Goal: Task Accomplishment & Management: Manage account settings

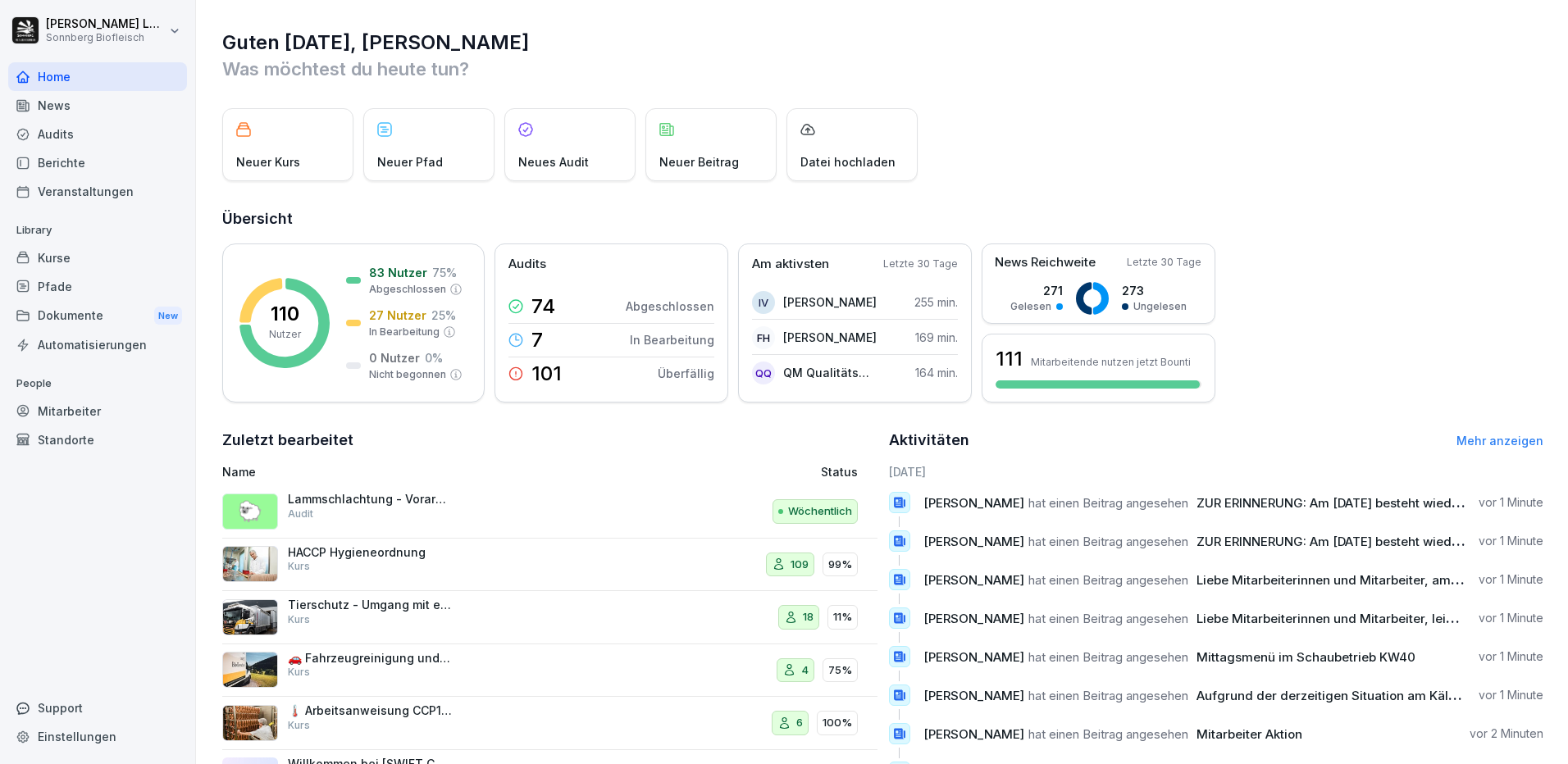
click at [50, 111] on div "News" at bounding box center [97, 105] width 178 height 29
click at [95, 108] on div "News" at bounding box center [97, 105] width 178 height 29
click at [97, 108] on div "News" at bounding box center [97, 105] width 178 height 29
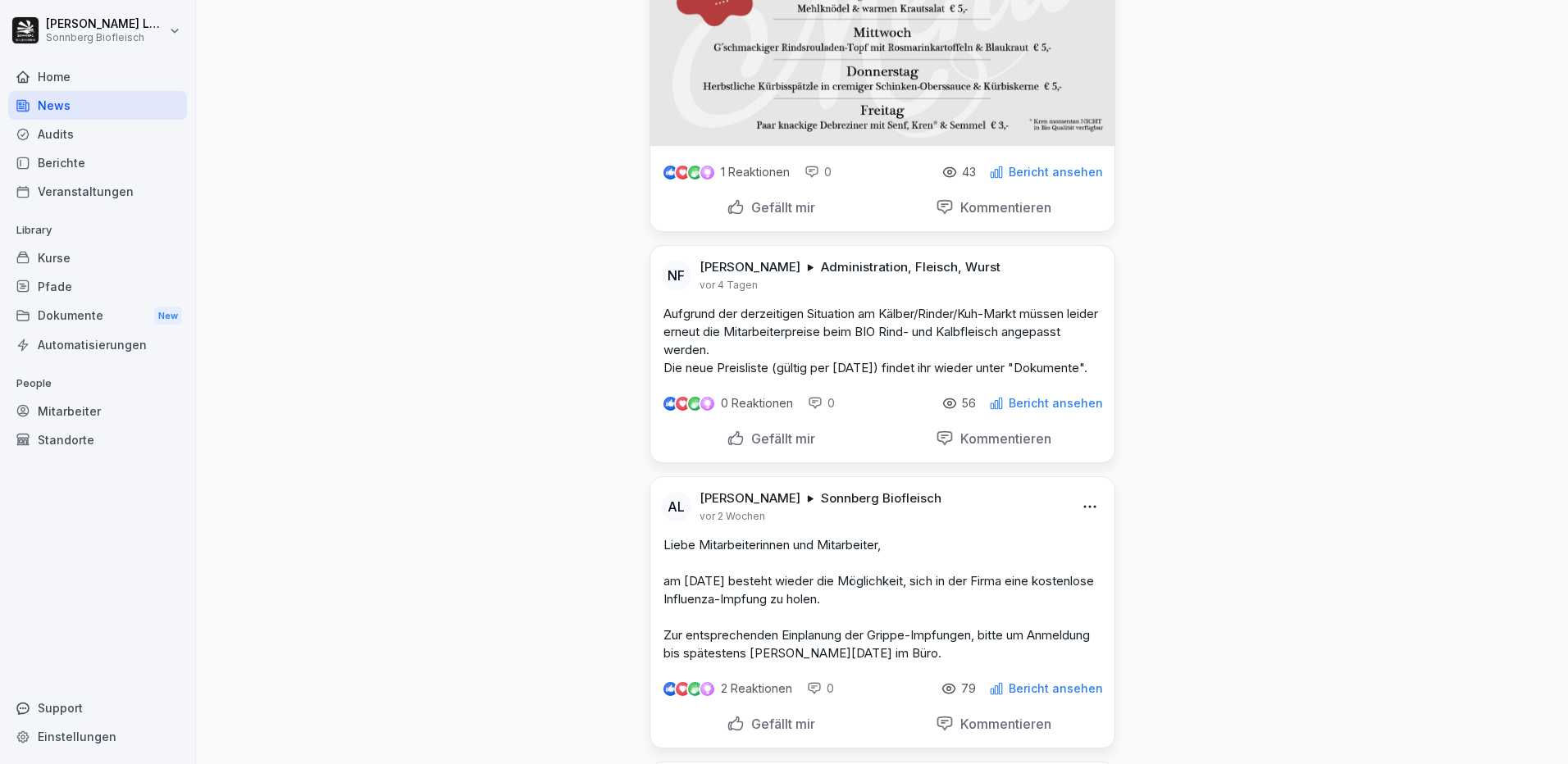
scroll to position [656, 0]
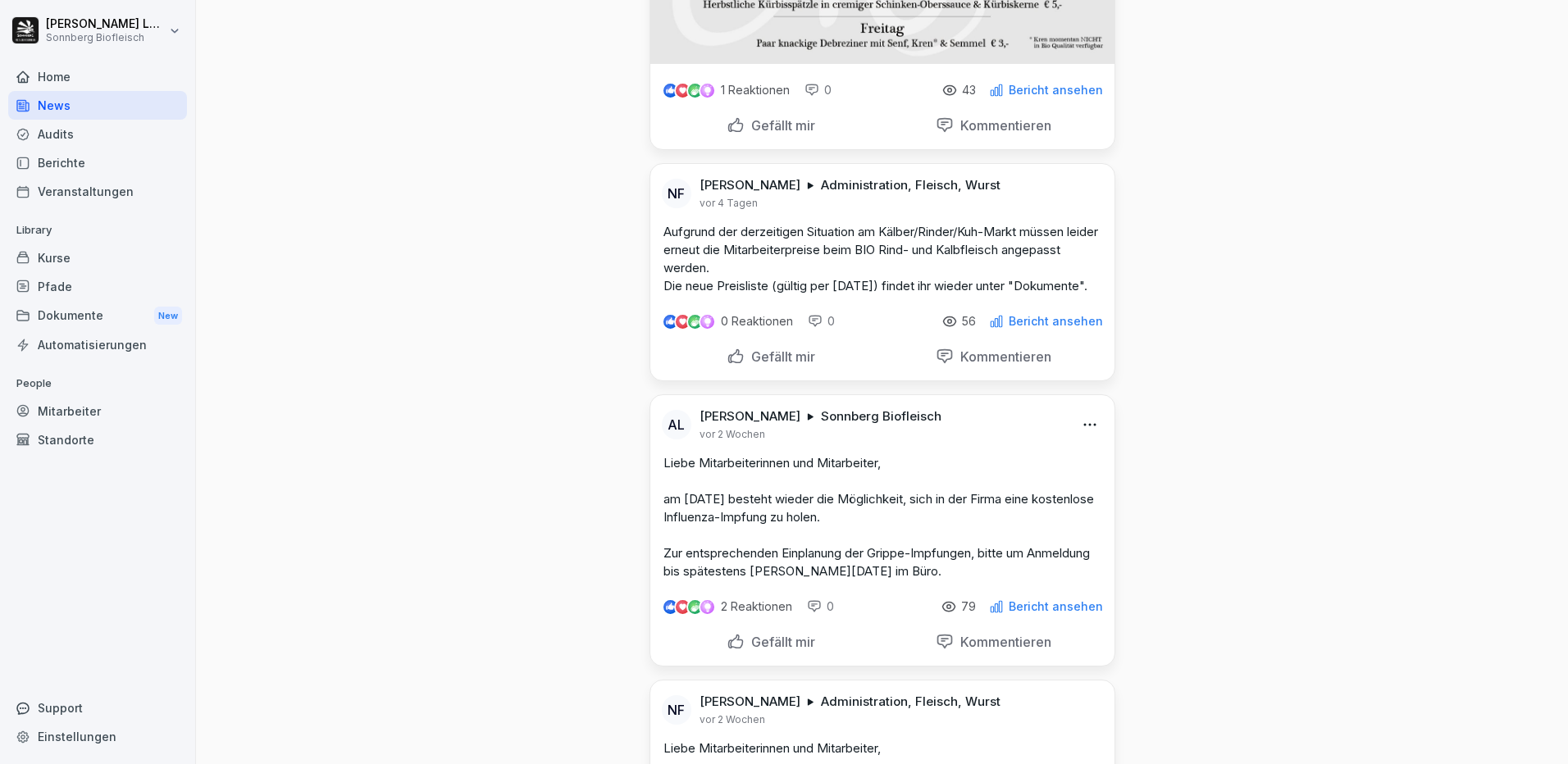
click at [947, 614] on icon at bounding box center [949, 607] width 15 height 15
click at [969, 613] on p "79" at bounding box center [968, 607] width 15 height 13
click at [999, 614] on icon at bounding box center [996, 607] width 15 height 15
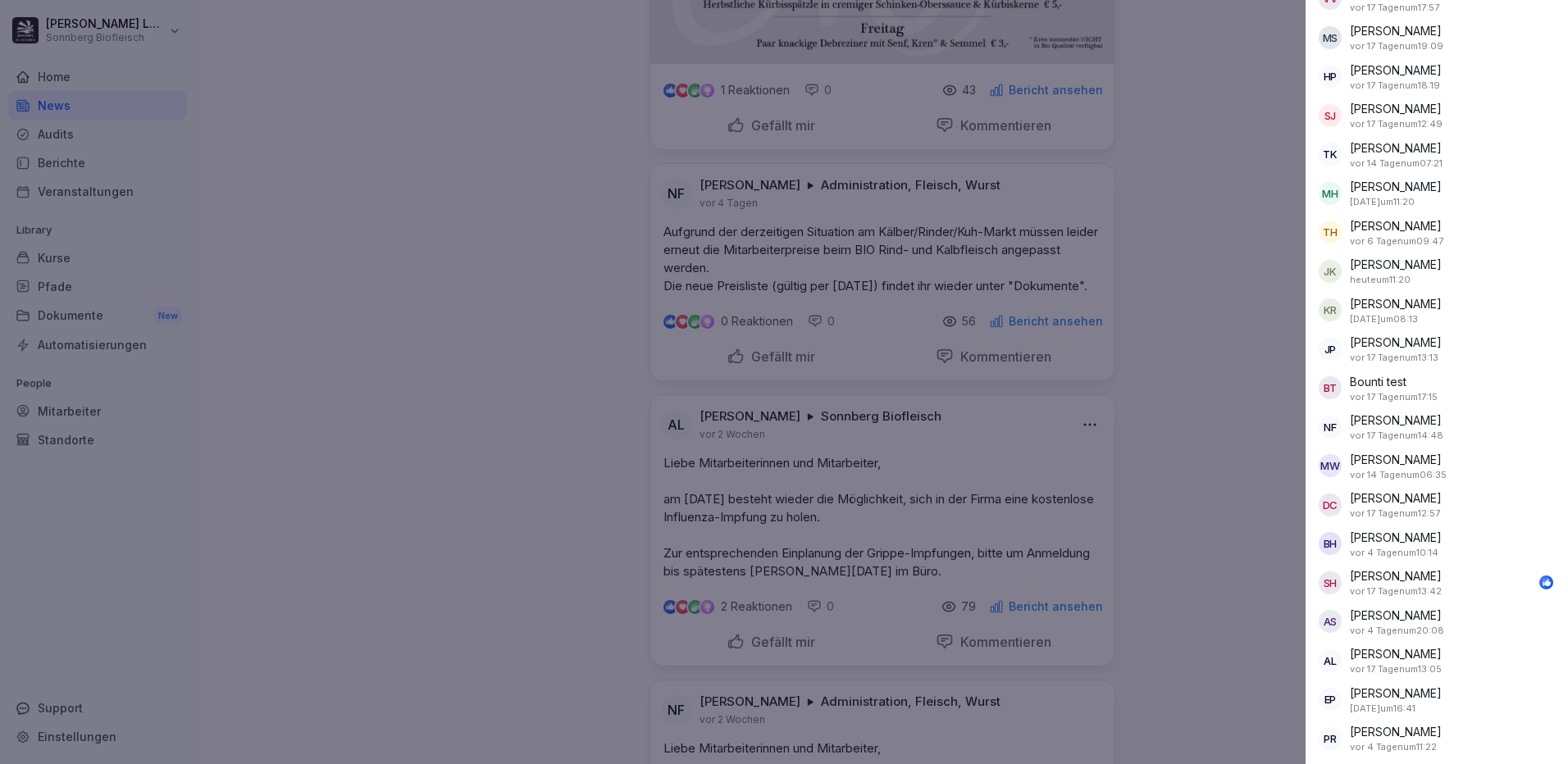
scroll to position [1699, 0]
click at [1190, 365] on div at bounding box center [784, 382] width 1568 height 764
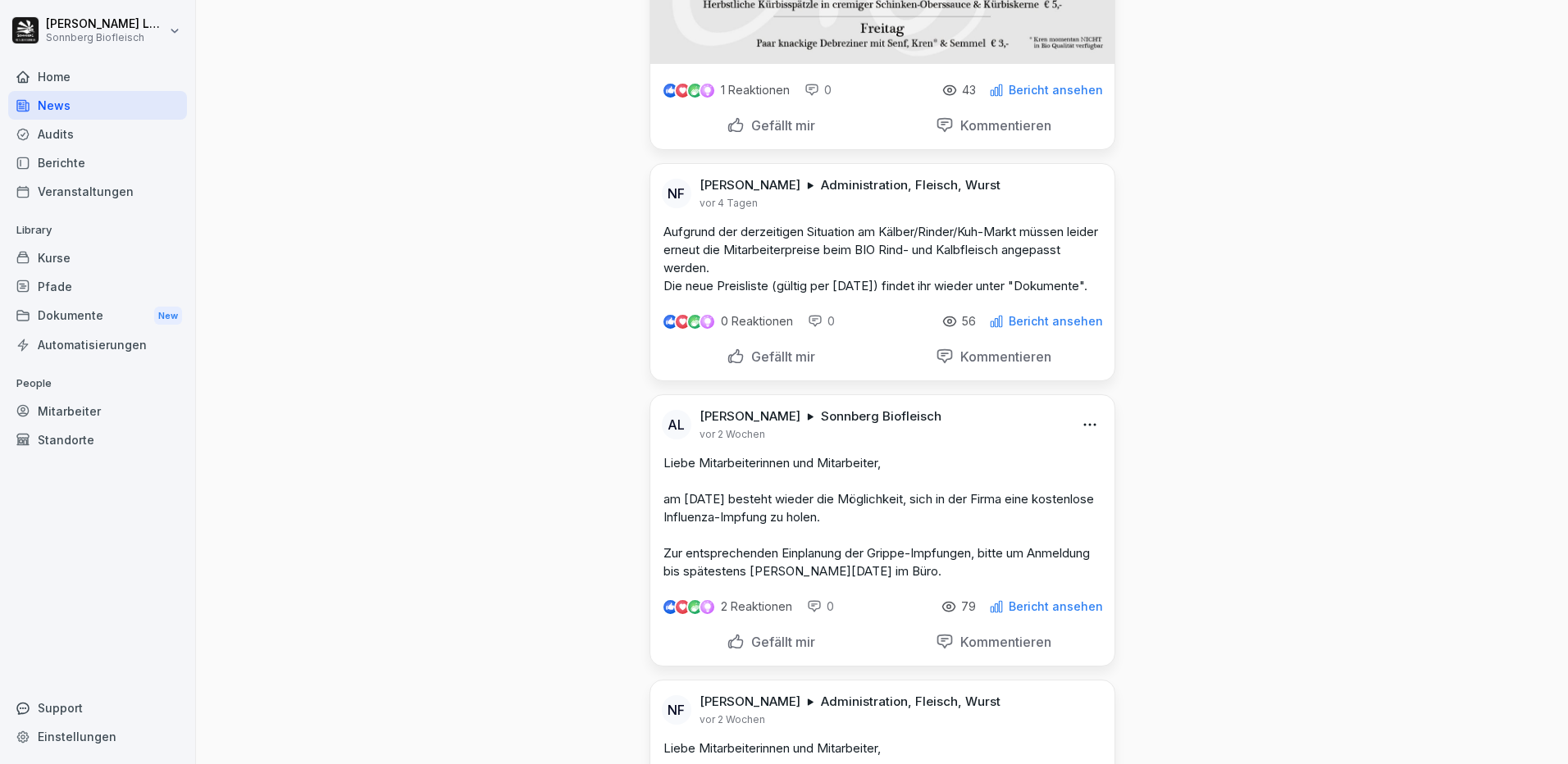
click at [1086, 459] on html "[PERSON_NAME] Sonnberg Biofleisch Home News Audits Berichte Veranstaltungen Lib…" at bounding box center [784, 382] width 1568 height 764
click at [937, 557] on div "Löschen" at bounding box center [994, 561] width 202 height 33
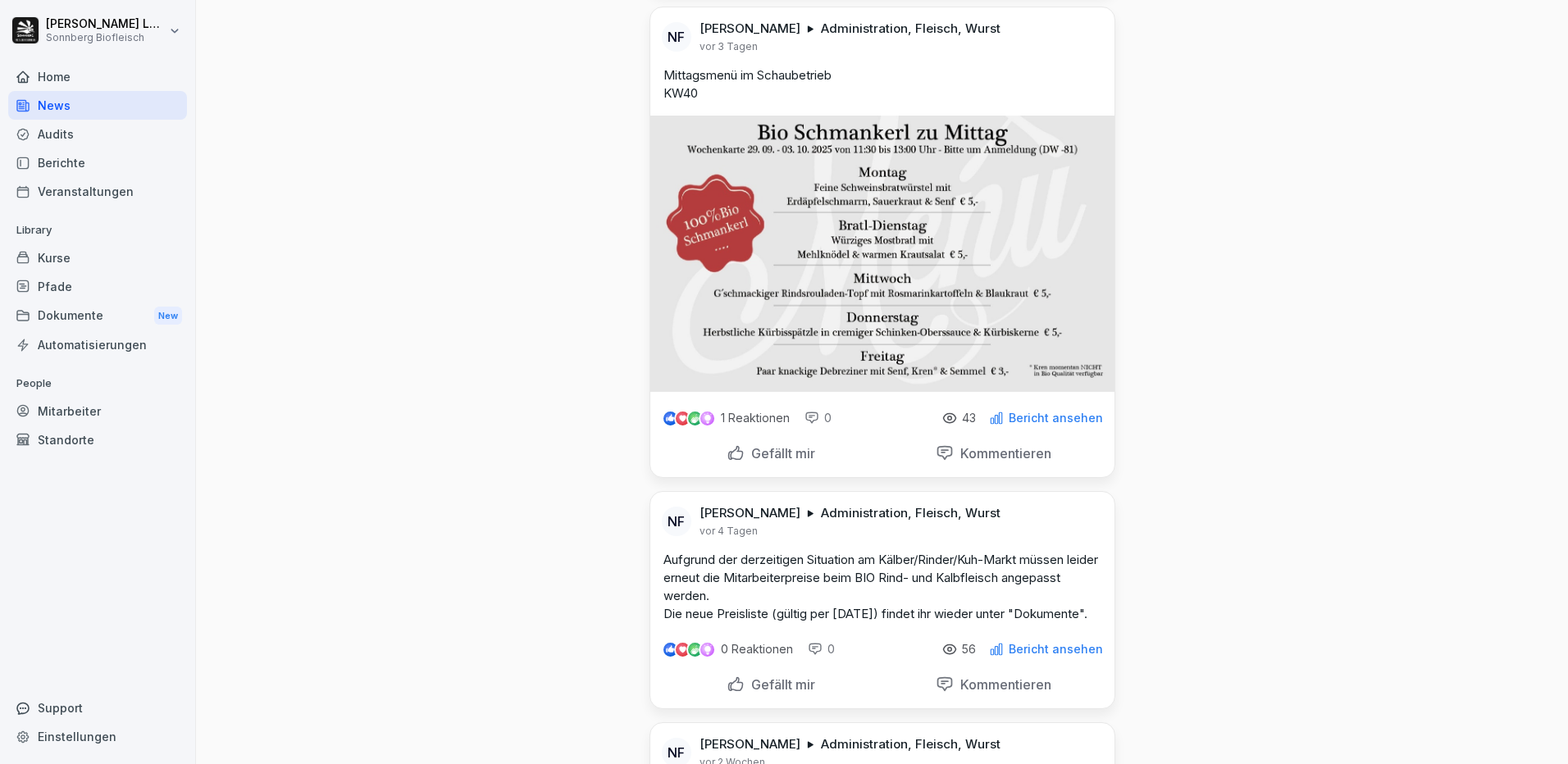
scroll to position [0, 0]
